Goal: Information Seeking & Learning: Learn about a topic

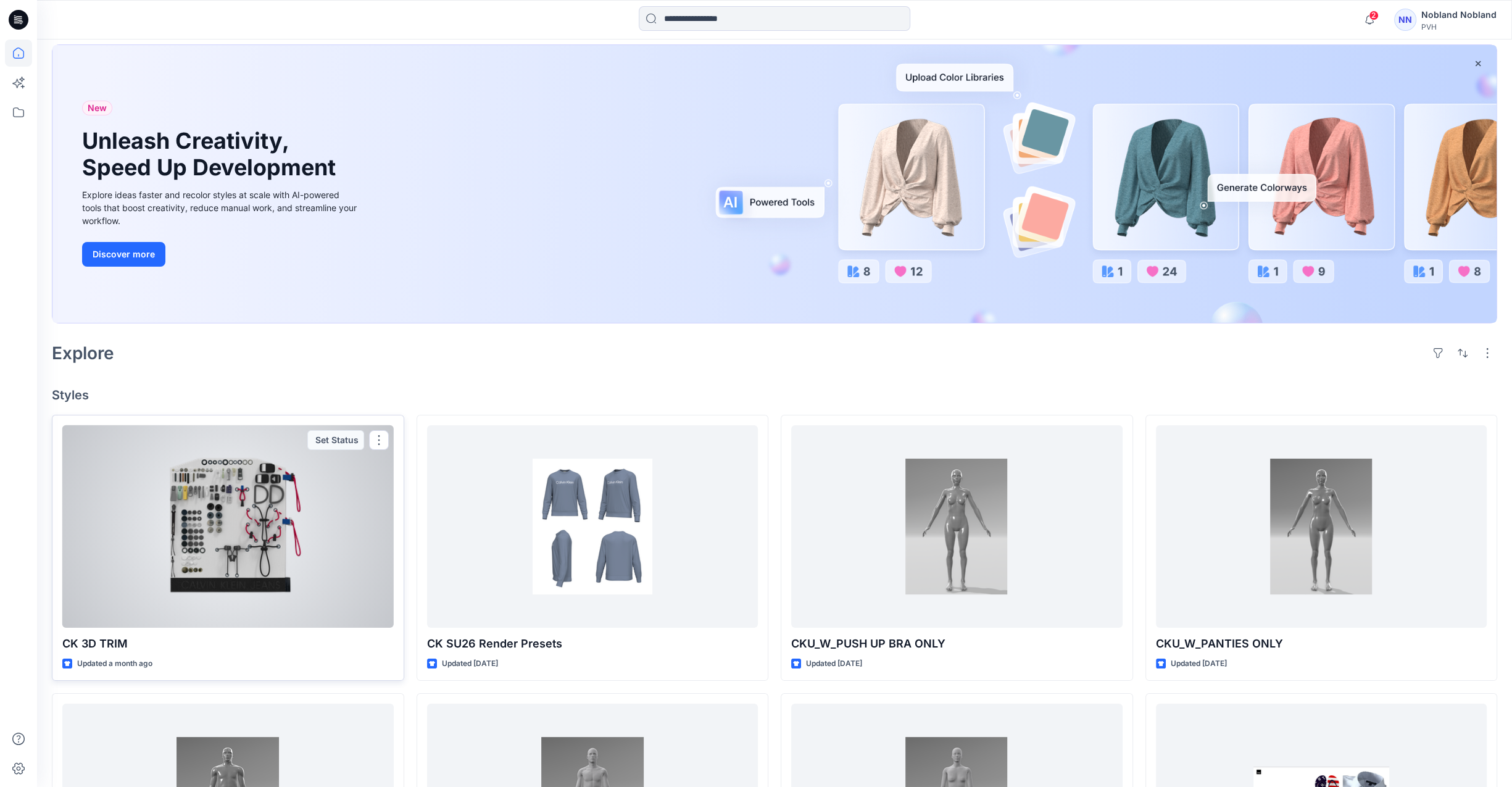
scroll to position [206, 0]
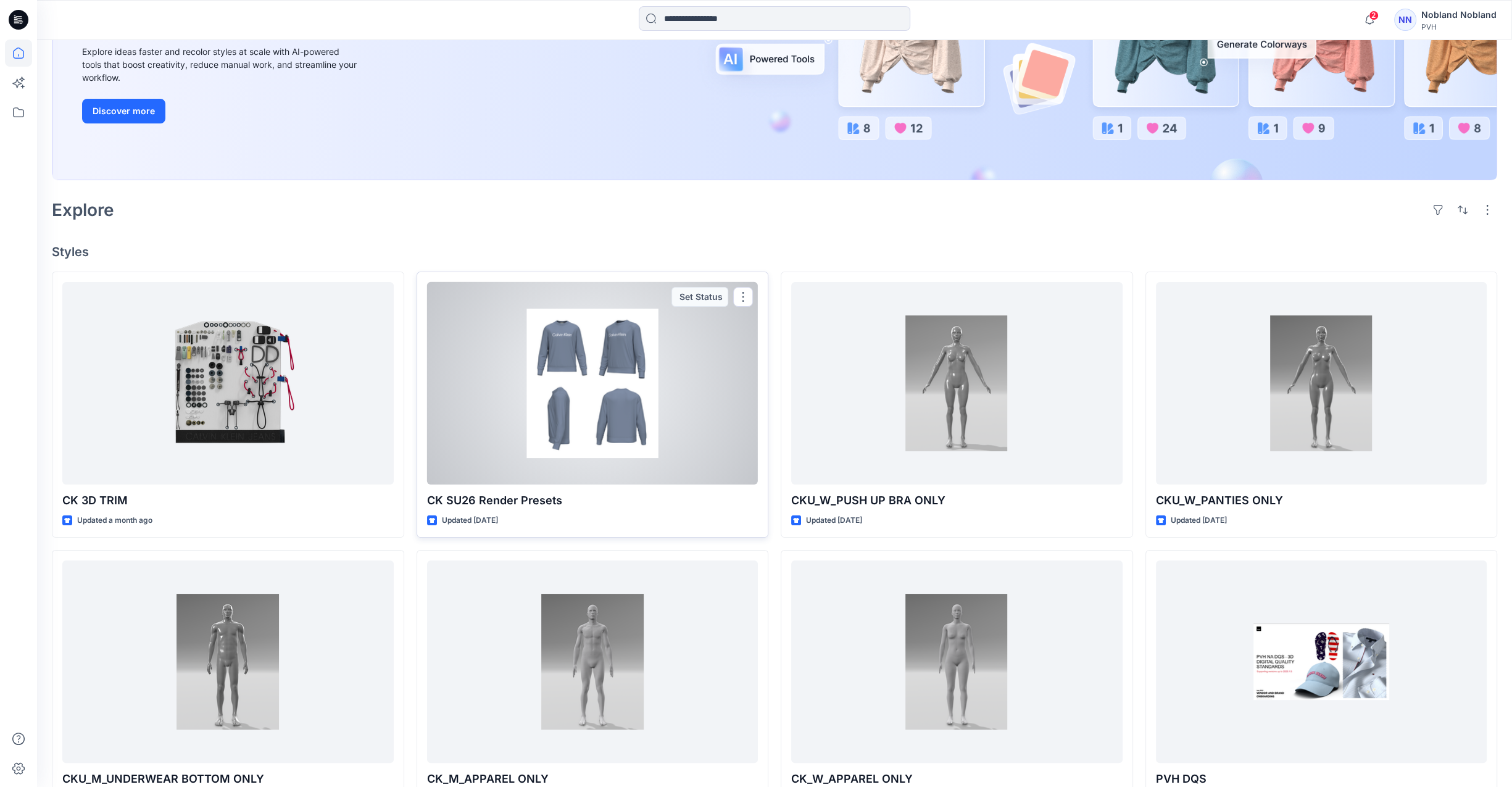
click at [502, 402] on div at bounding box center [593, 383] width 331 height 203
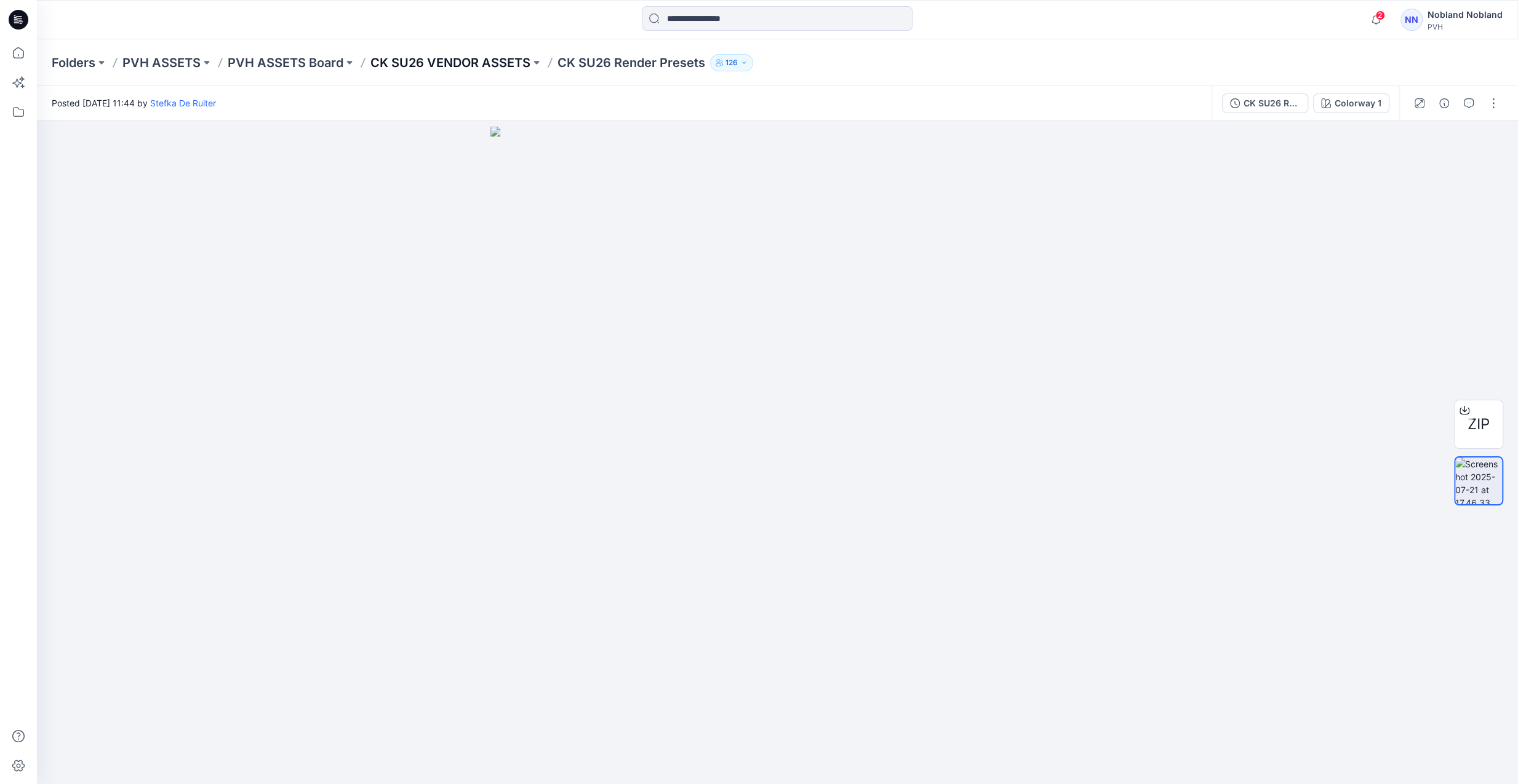
click at [438, 67] on p "CK SU26 VENDOR ASSETS" at bounding box center [449, 63] width 160 height 18
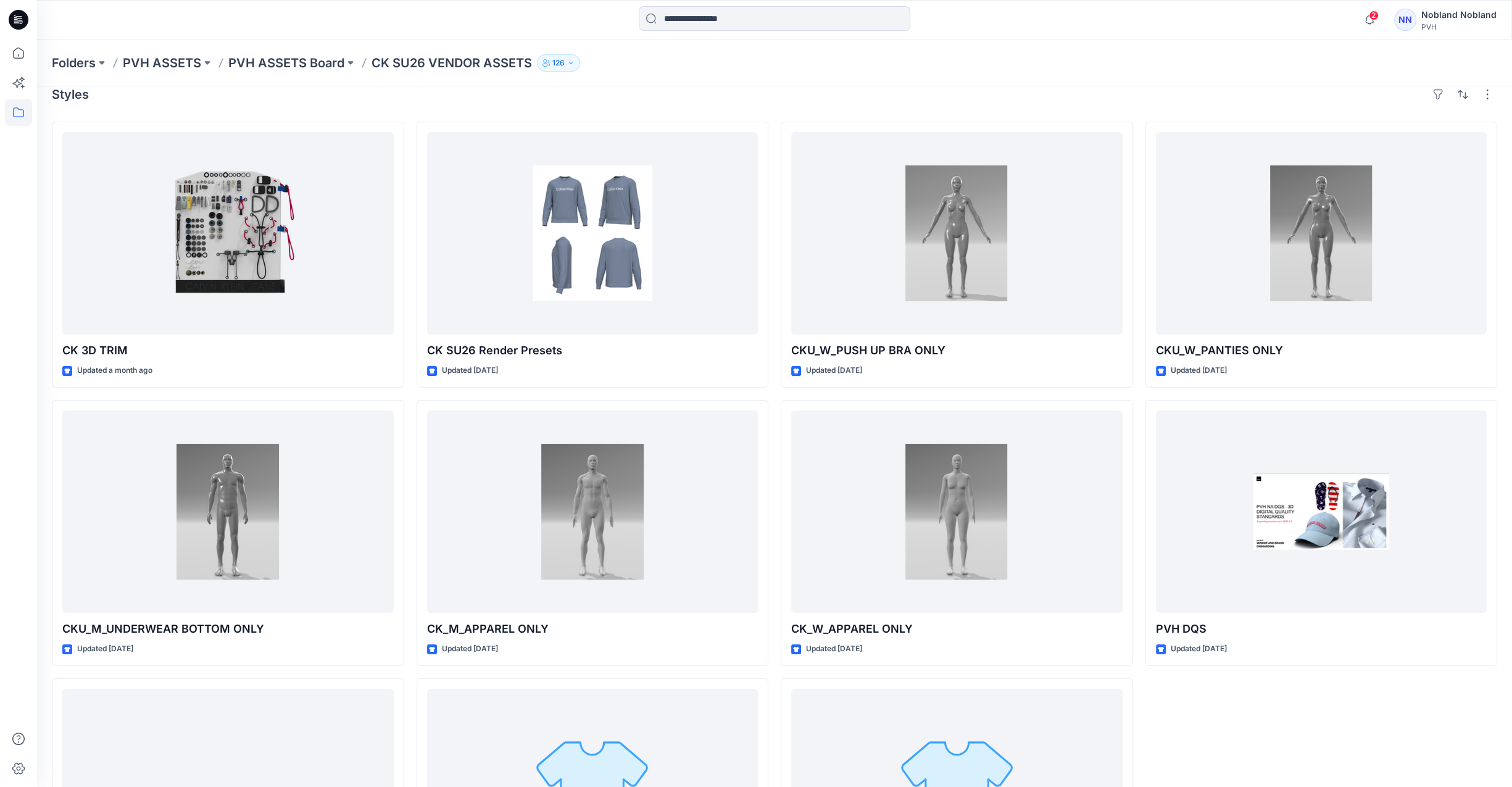
scroll to position [188, 0]
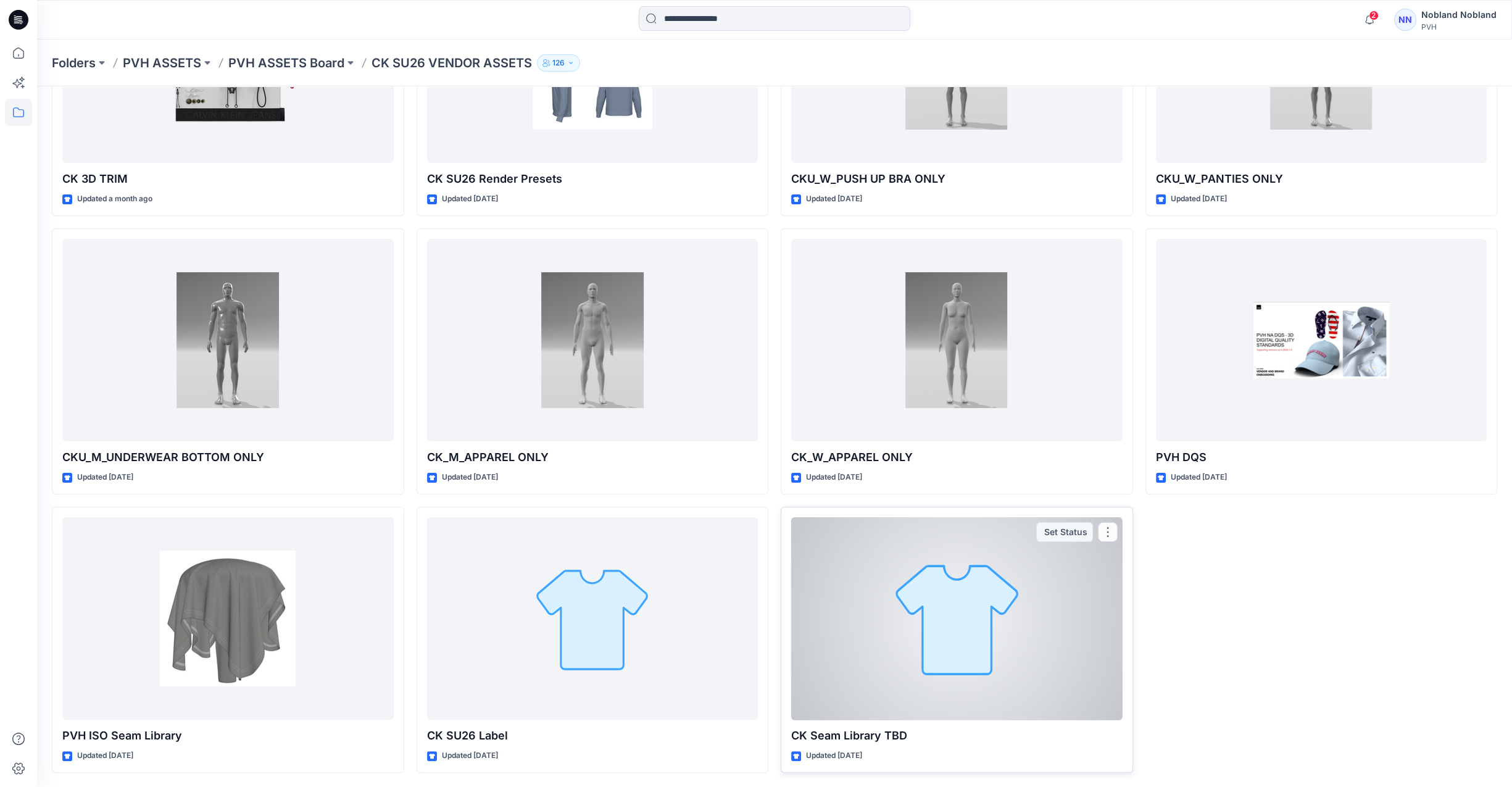
click at [929, 656] on div at bounding box center [957, 619] width 331 height 203
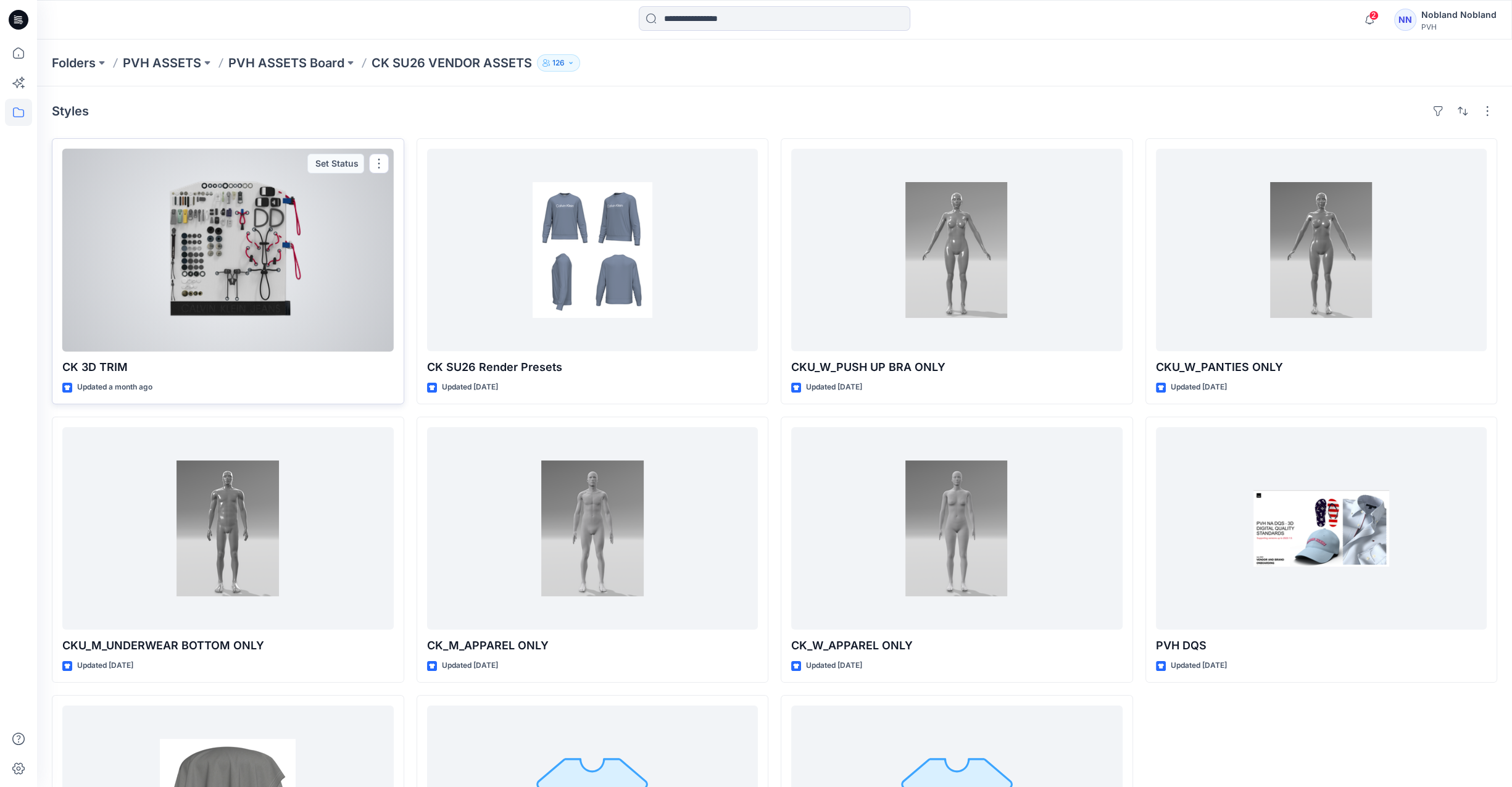
click at [271, 347] on div at bounding box center [228, 250] width 331 height 203
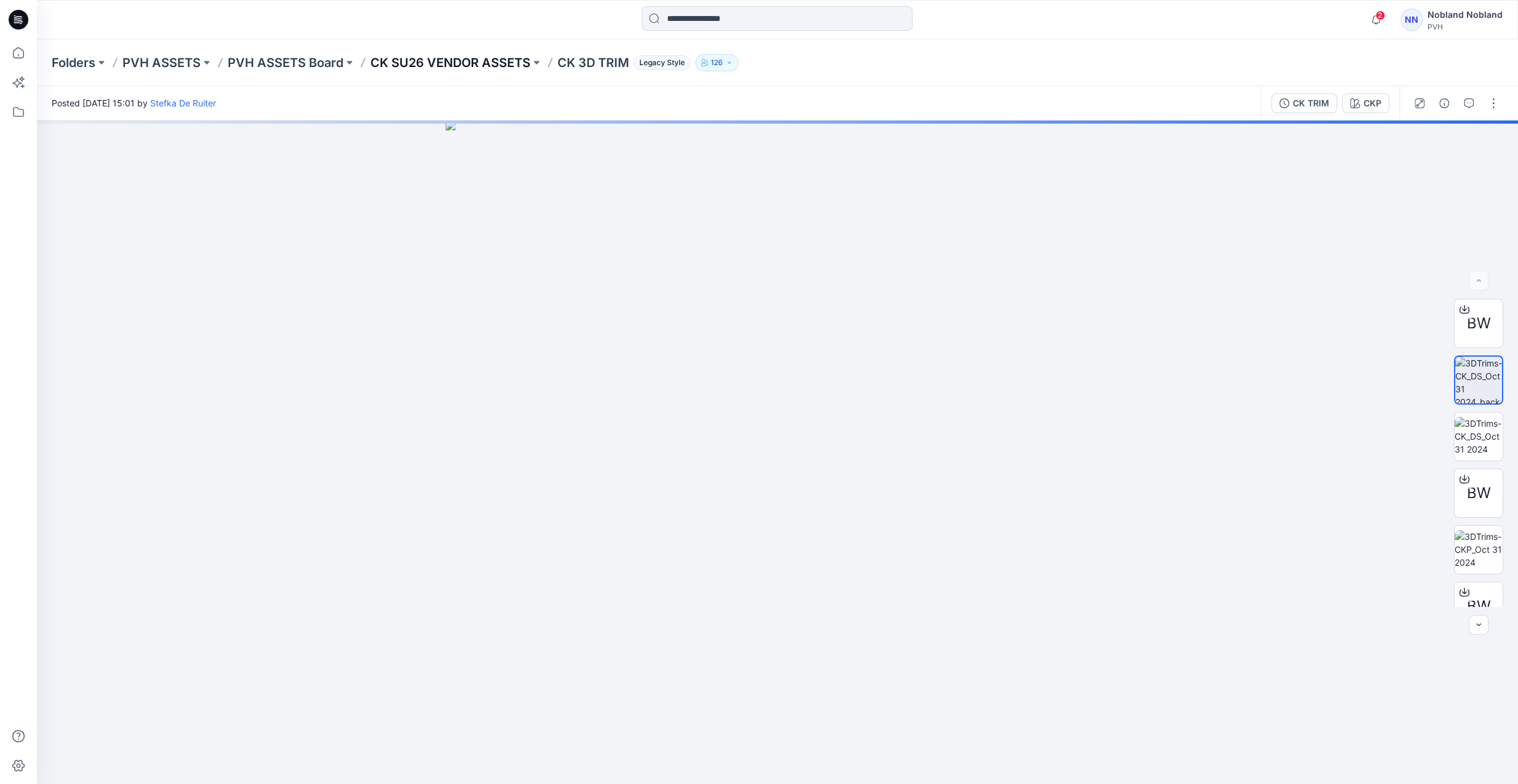
click at [433, 56] on p "CK SU26 VENDOR ASSETS" at bounding box center [449, 63] width 160 height 18
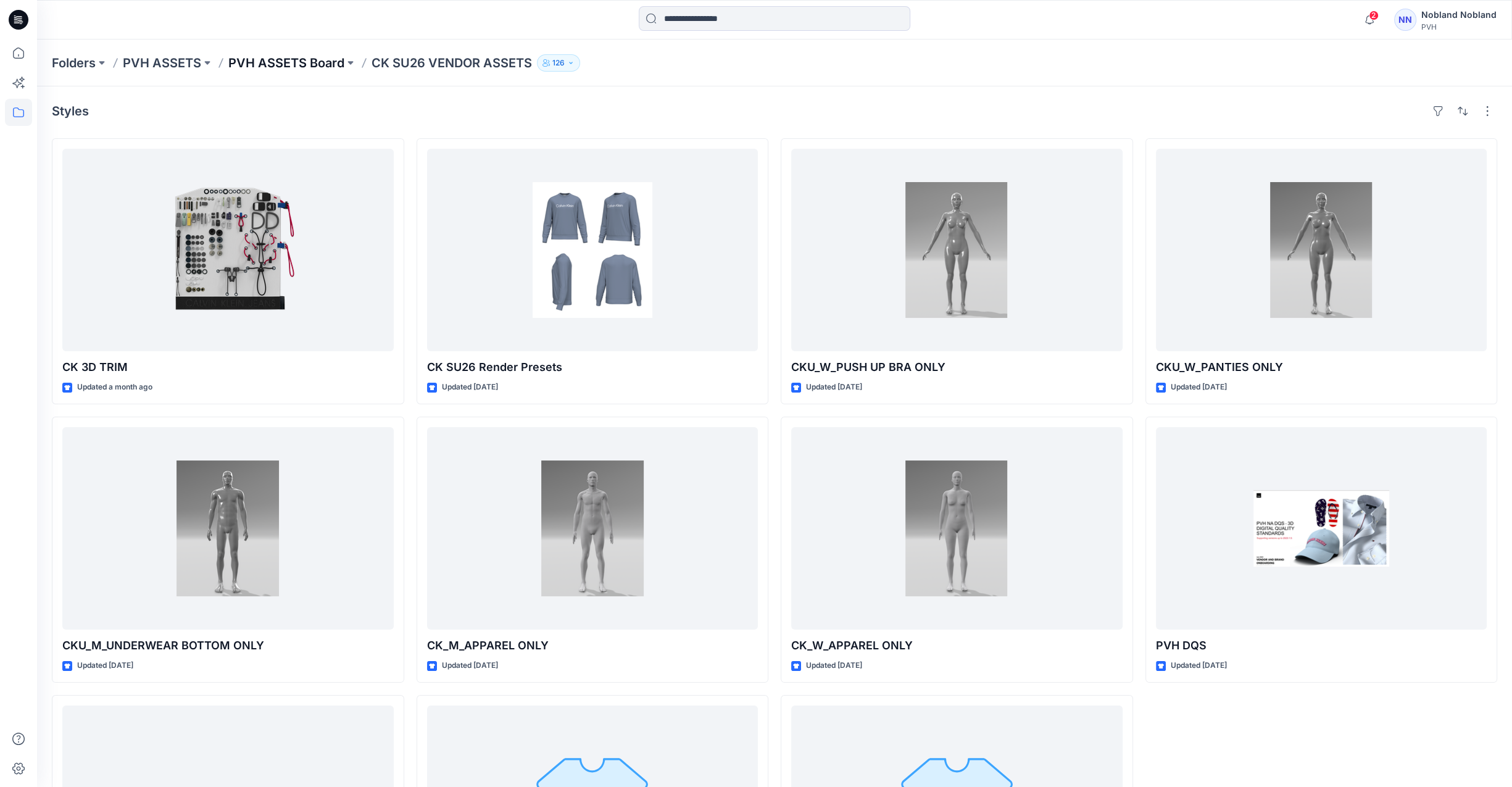
click at [280, 73] on div "Folders PVH ASSETS PVH ASSETS Board CK SU26 VENDOR ASSETS 126" at bounding box center [774, 63] width 1475 height 47
click at [275, 61] on p "PVH ASSETS Board" at bounding box center [286, 63] width 116 height 18
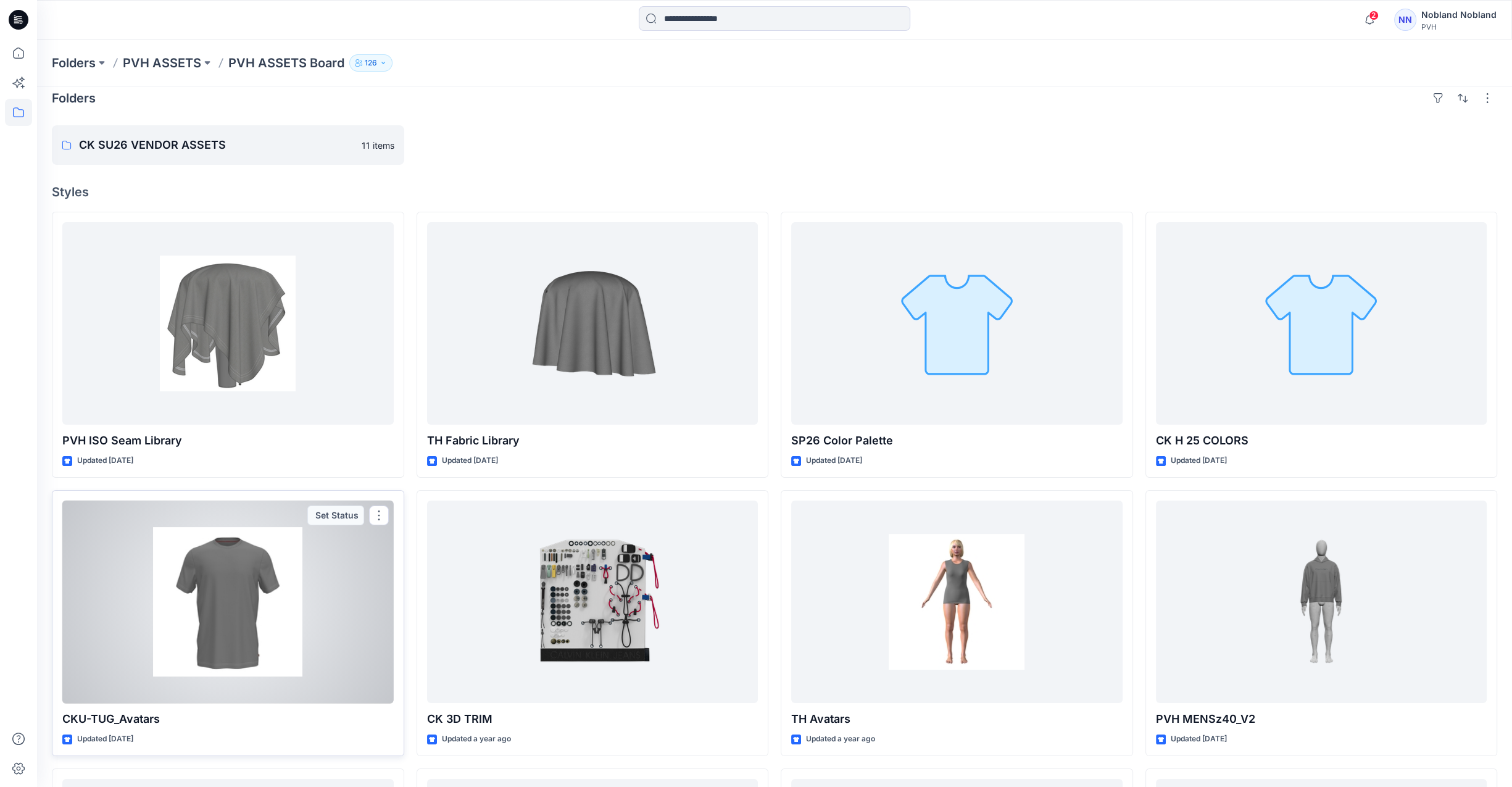
scroll to position [12, 0]
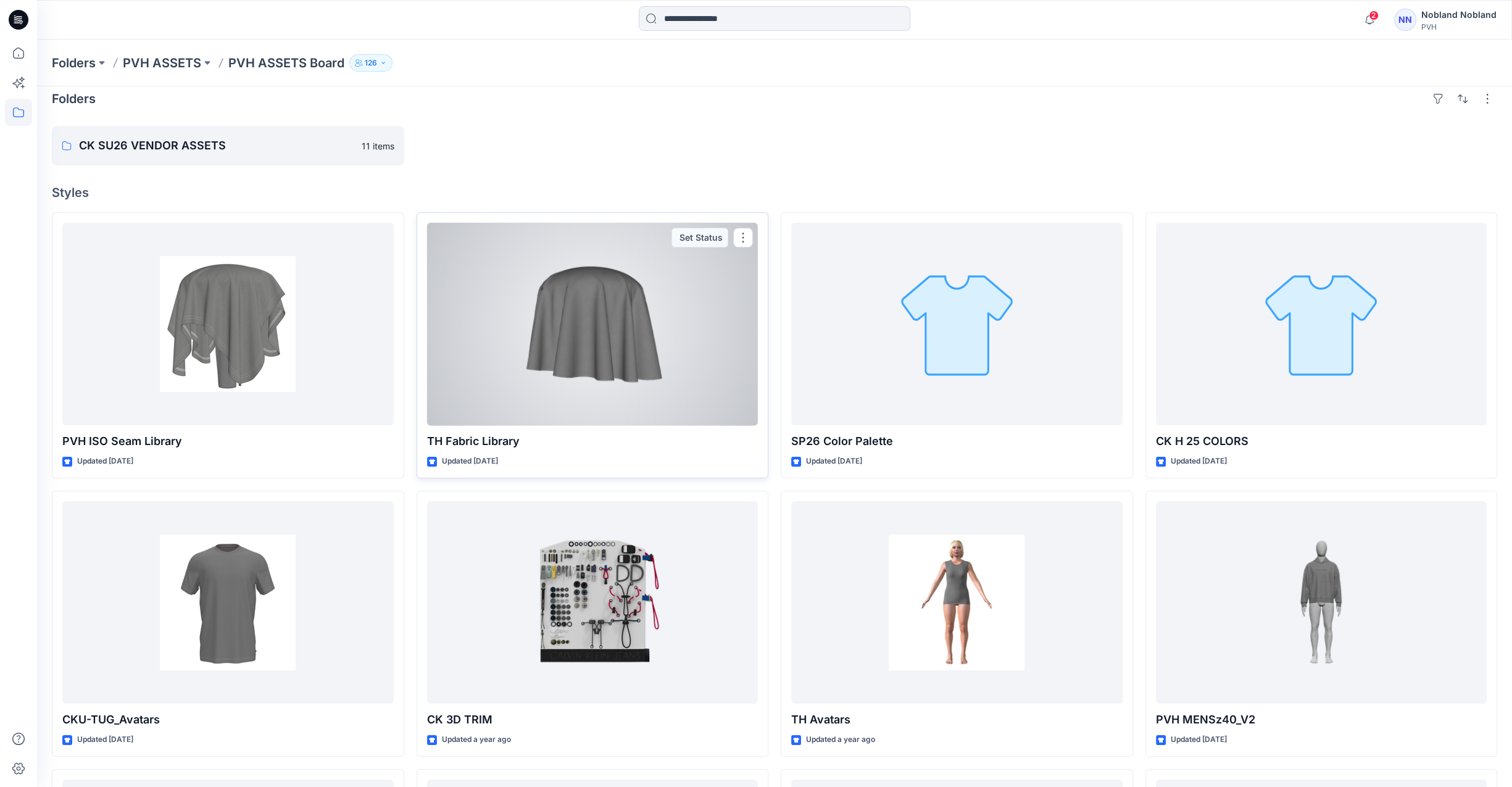
click at [558, 331] on div at bounding box center [593, 323] width 331 height 203
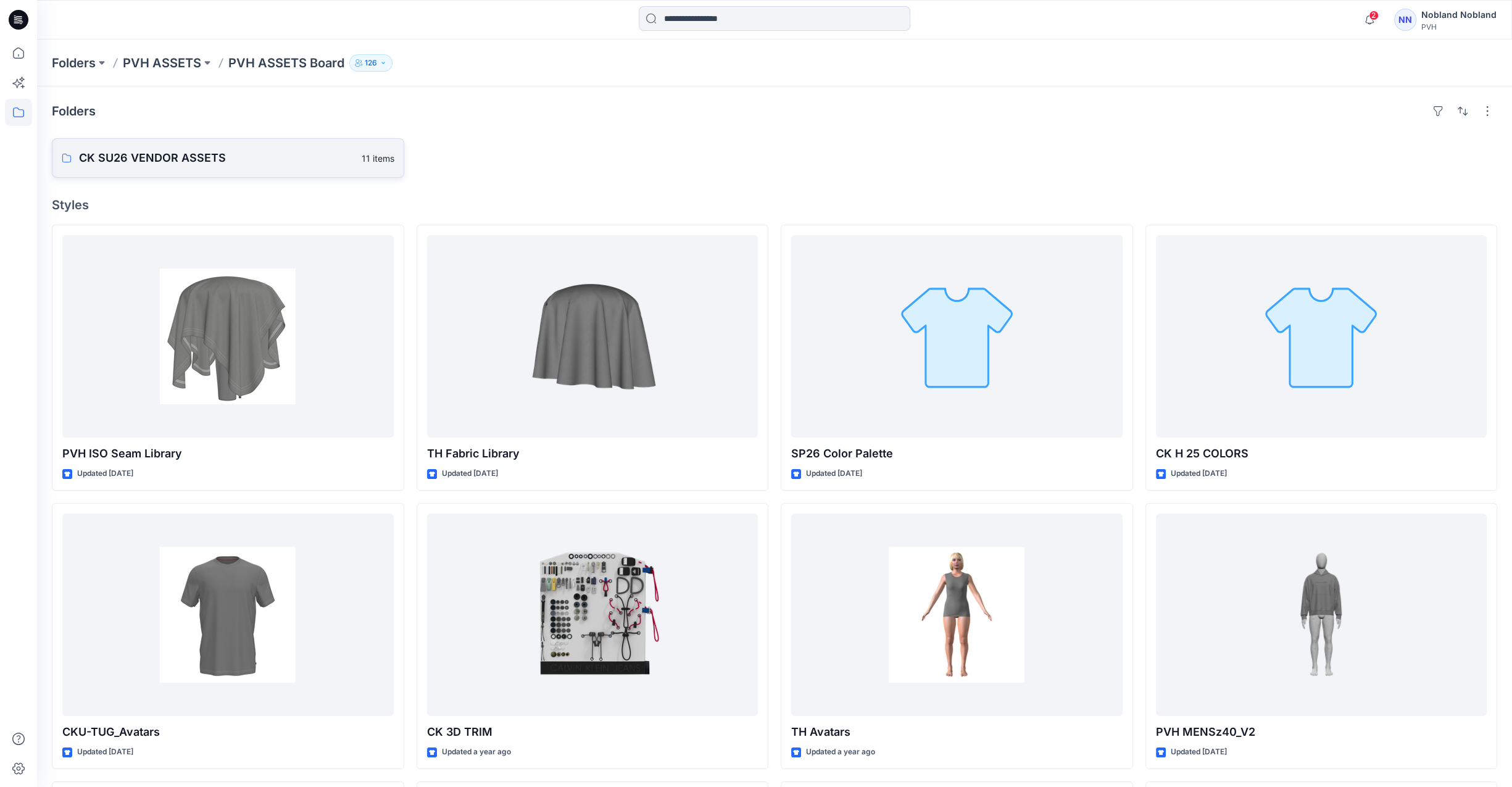
click at [341, 167] on link "CK SU26 VENDOR ASSETS 11 items" at bounding box center [229, 158] width 353 height 40
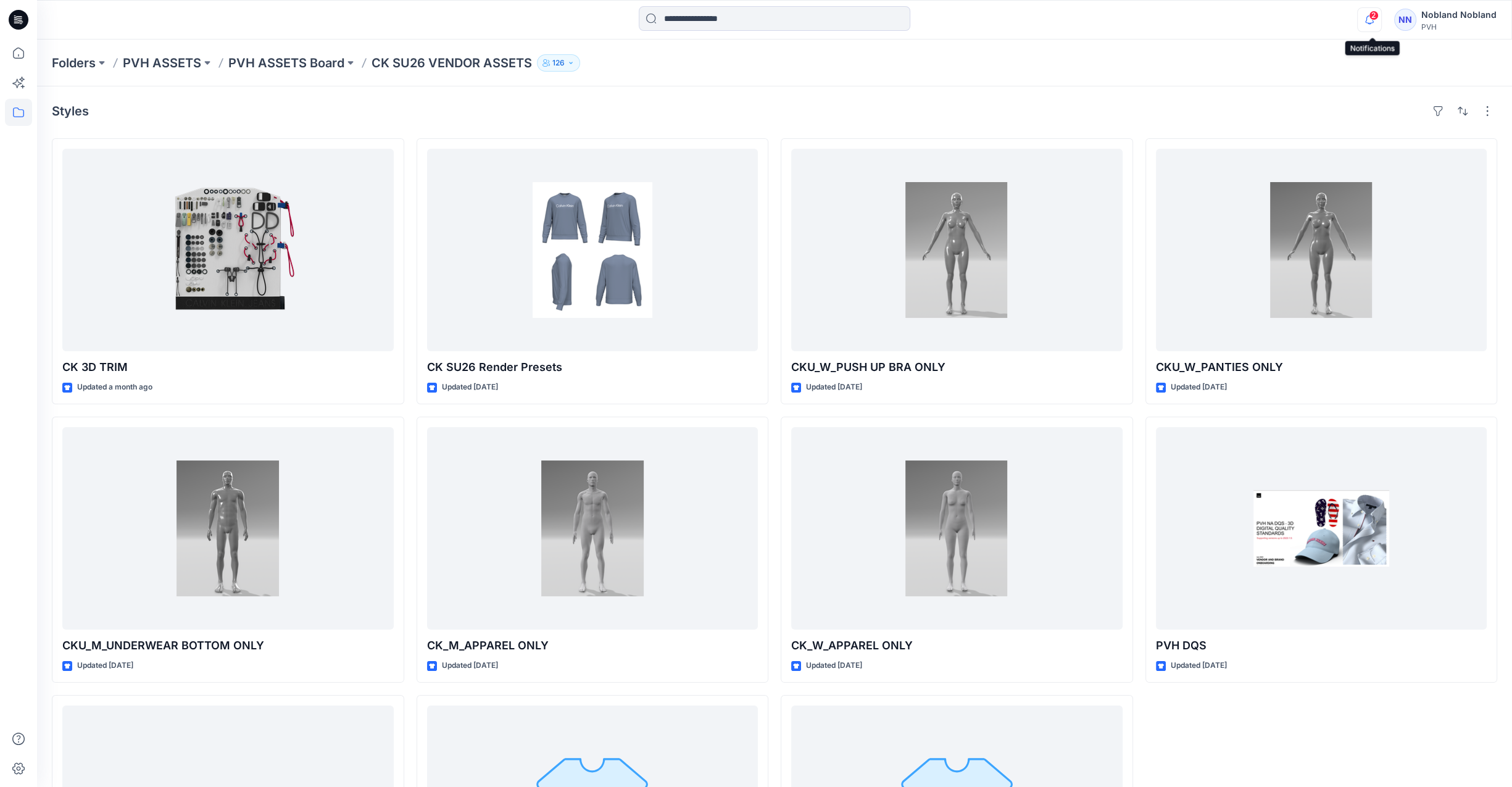
click at [1291, 15] on icon "button" at bounding box center [1369, 19] width 23 height 25
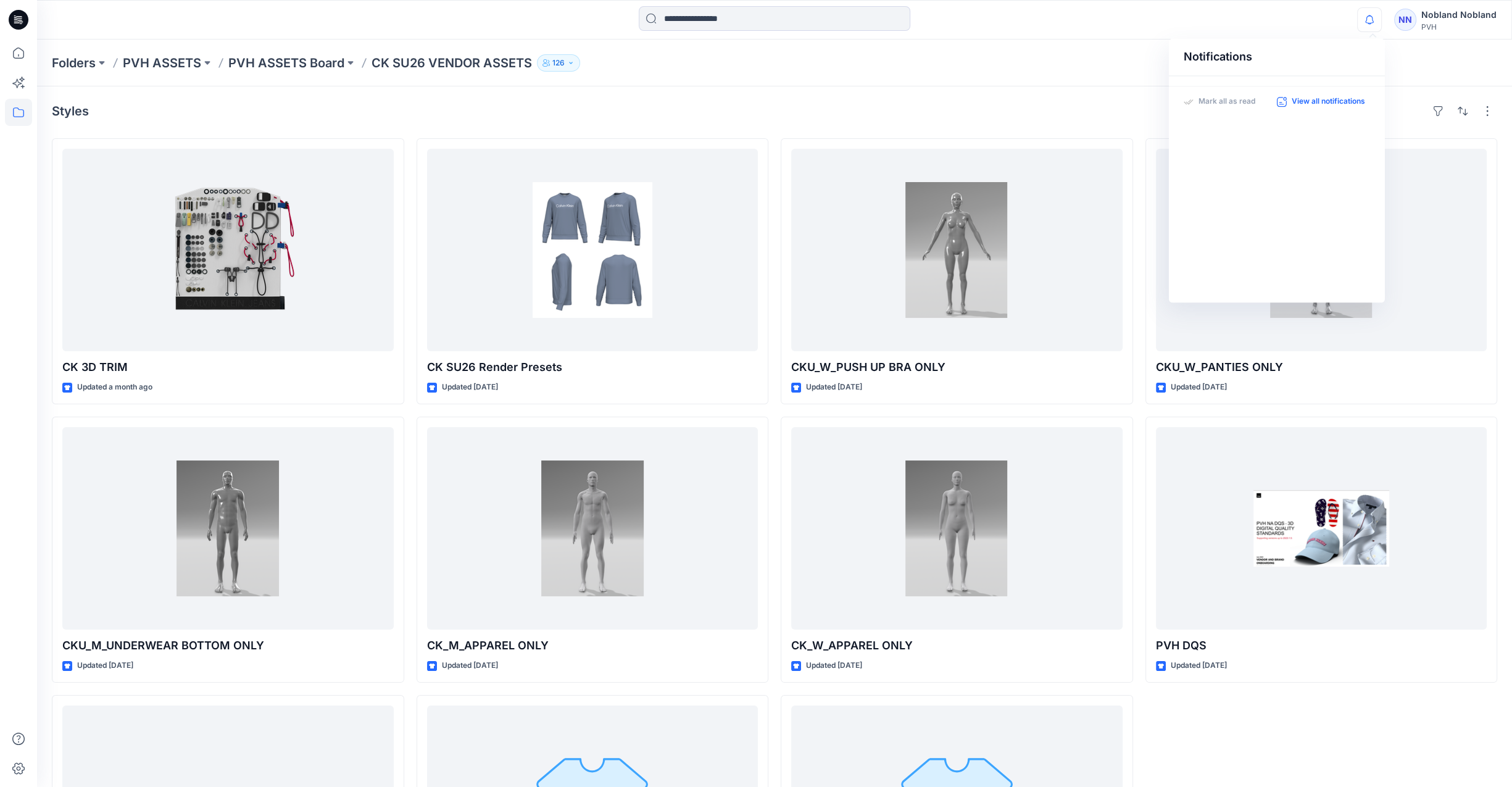
click at [1291, 104] on p "View all notifications" at bounding box center [1328, 102] width 74 height 12
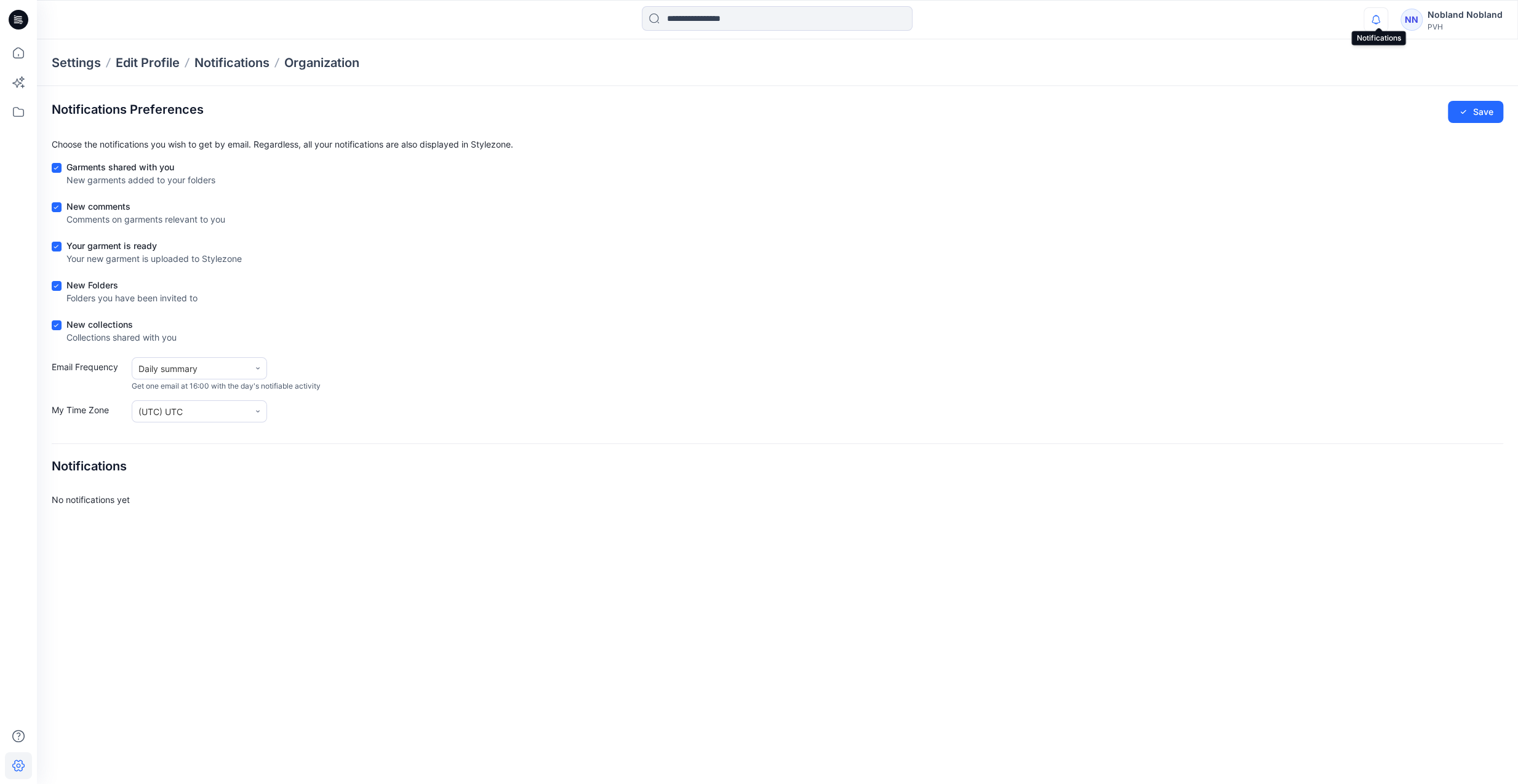
click at [1287, 23] on icon "button" at bounding box center [1376, 19] width 23 height 25
click at [1216, 102] on p "Mark all as read" at bounding box center [1234, 102] width 57 height 11
click at [1226, 64] on div "Notifications" at bounding box center [1283, 57] width 215 height 37
click at [13, 56] on icon at bounding box center [19, 53] width 11 height 11
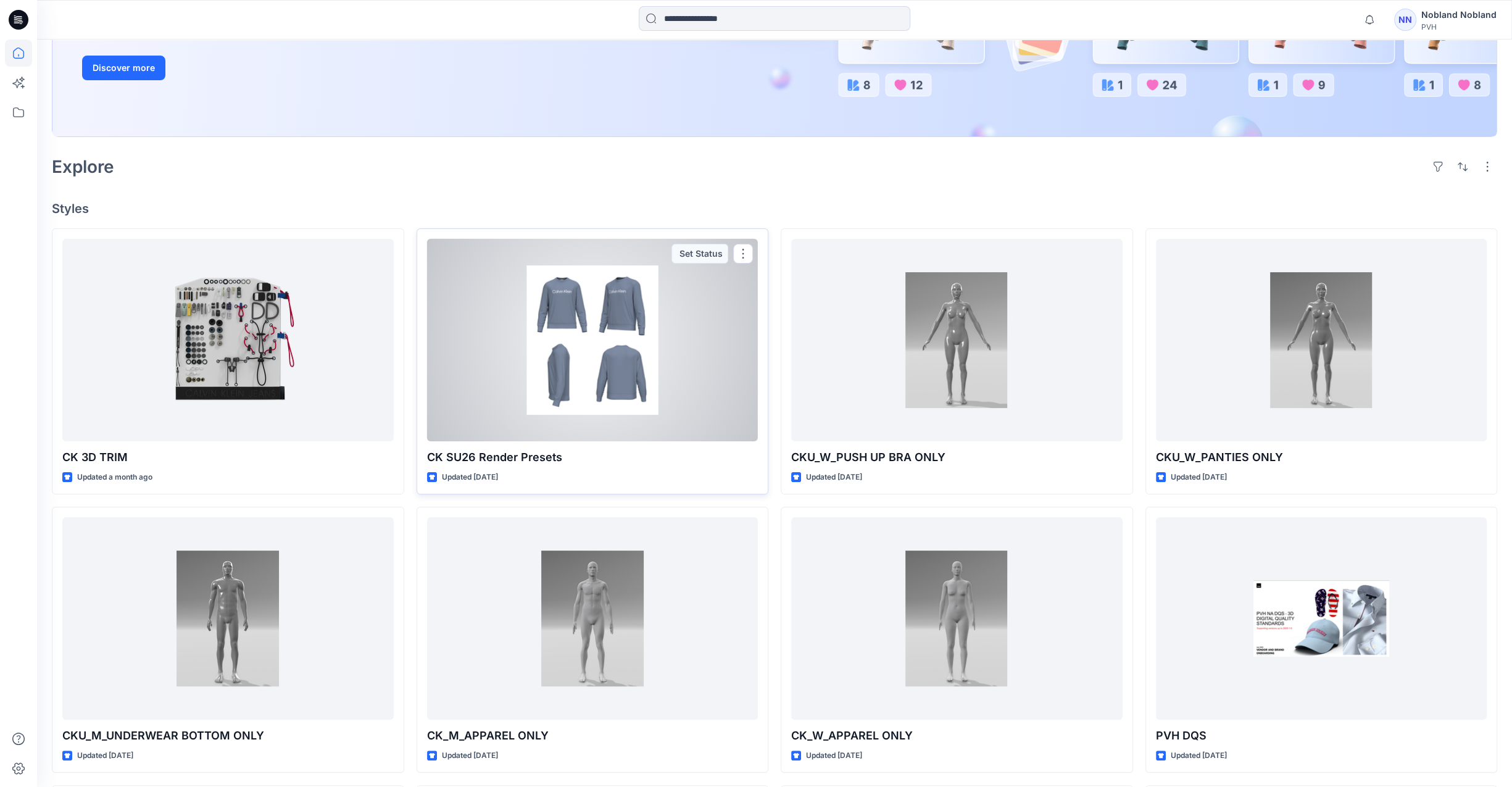
scroll to position [206, 0]
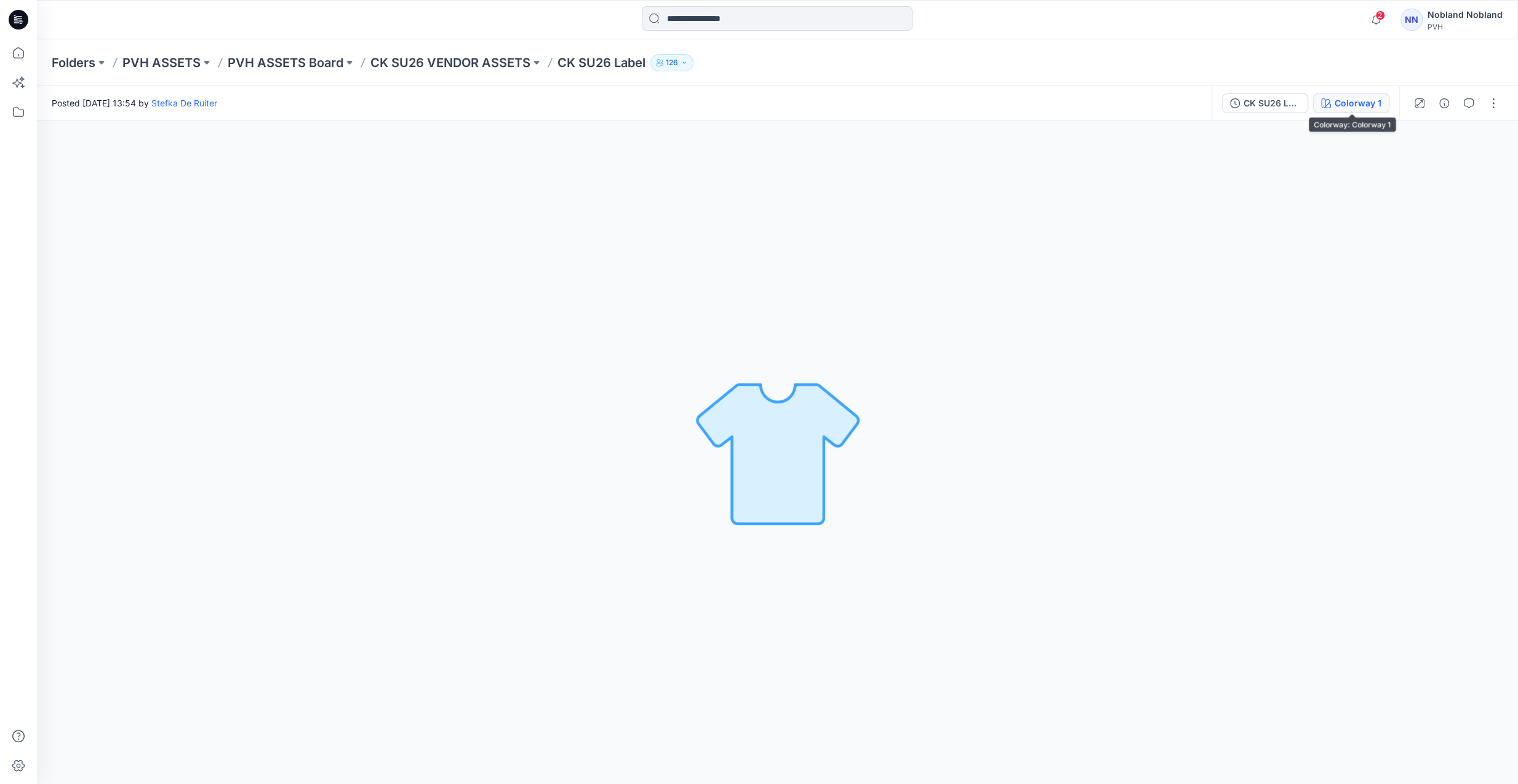
click at [1287, 102] on div "Colorway 1" at bounding box center [1357, 102] width 47 height 13
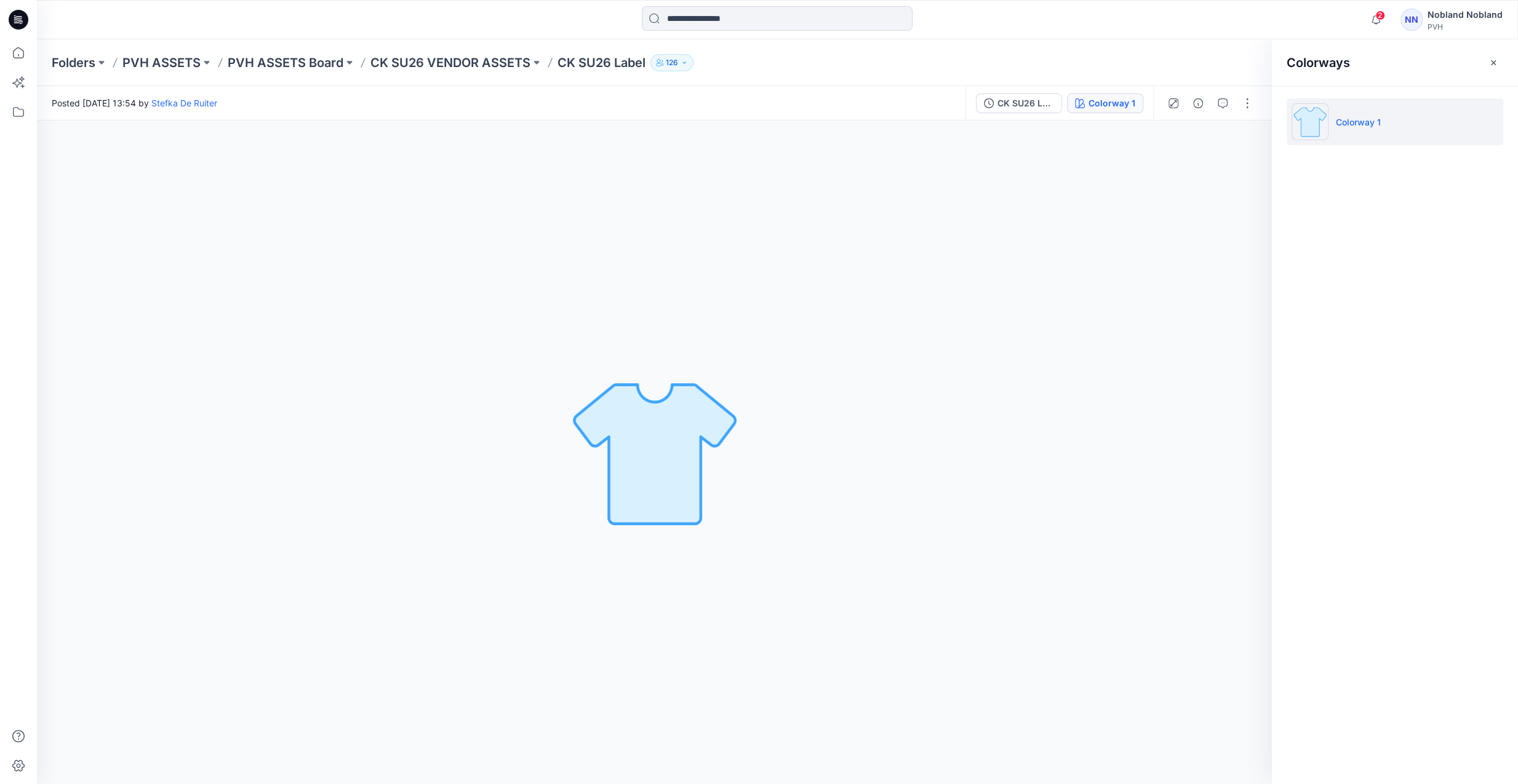
click at [1287, 109] on li "Colorway 1" at bounding box center [1394, 121] width 216 height 47
click at [1042, 109] on div "CK SU26 Label" at bounding box center [1025, 102] width 57 height 13
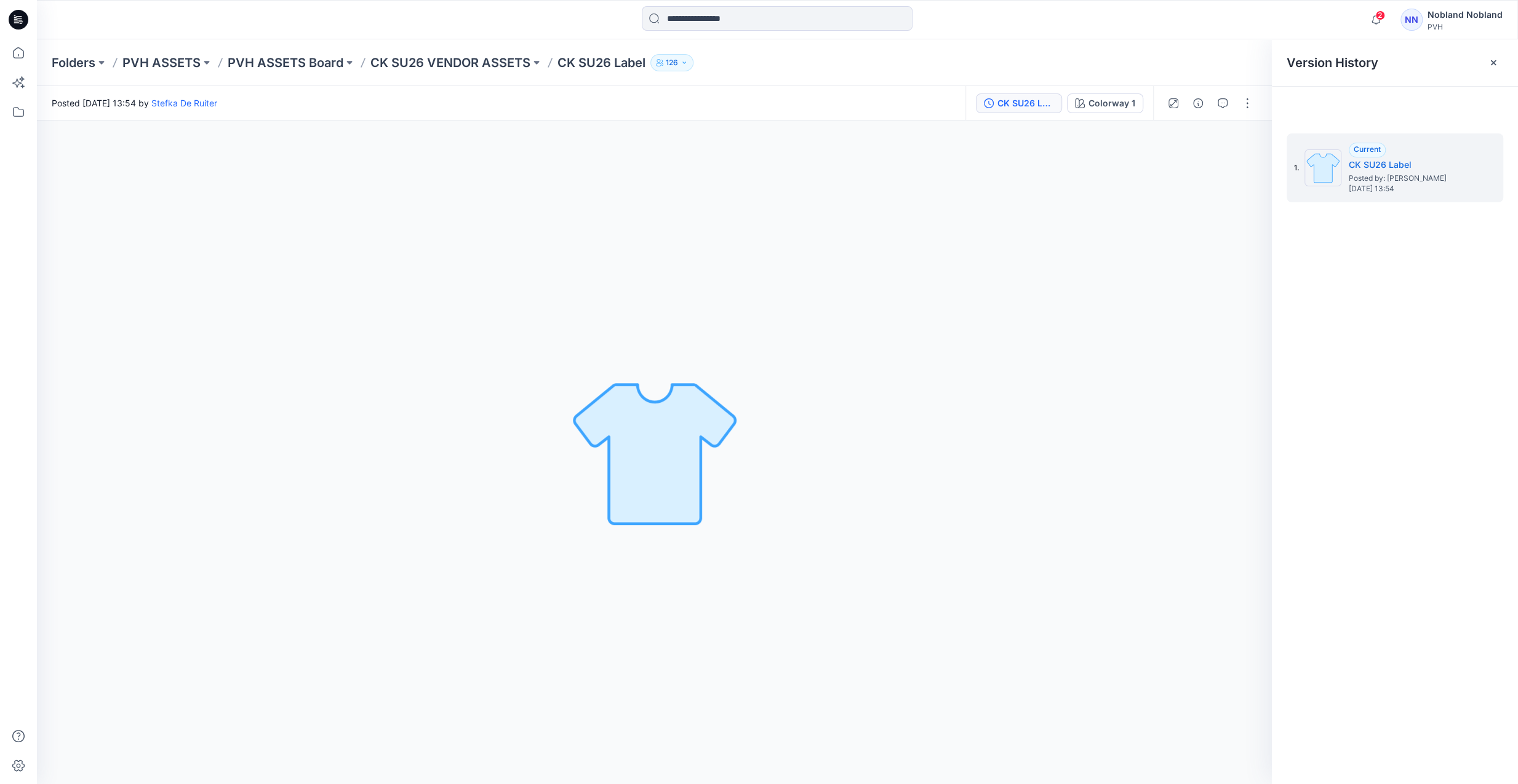
click at [1287, 283] on div "1. Current CK SU26 Label Posted by: Stefka De Ruiter Tuesday, July 15, 2025 13:…" at bounding box center [1394, 461] width 246 height 682
